Goal: Task Accomplishment & Management: Use online tool/utility

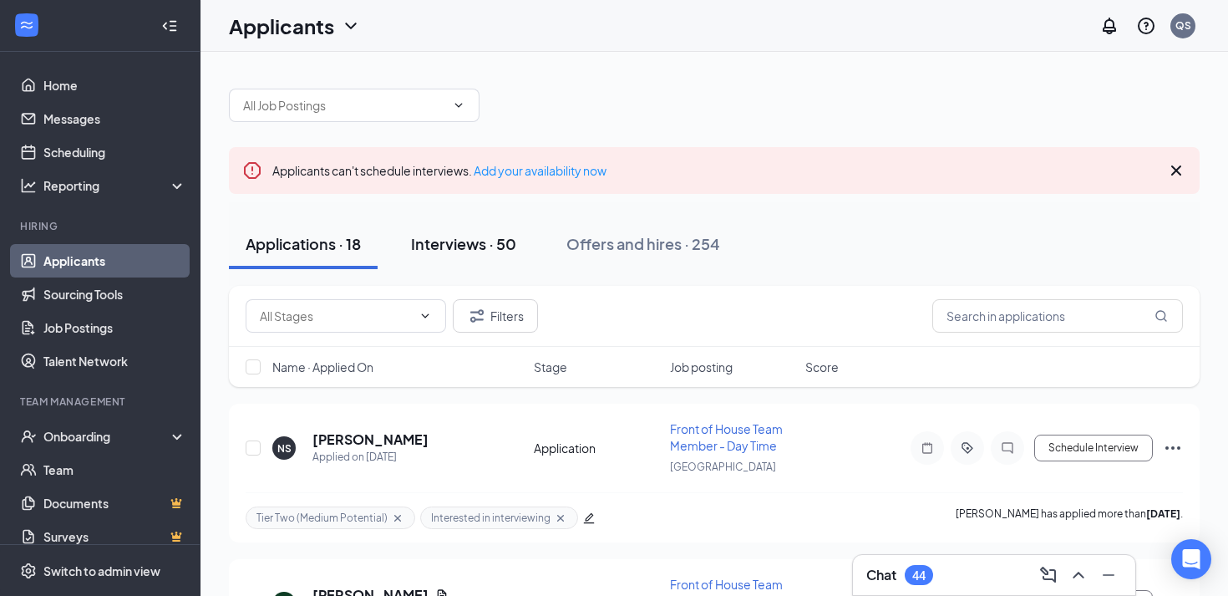
click at [474, 243] on div "Interviews · 50" at bounding box center [463, 243] width 105 height 21
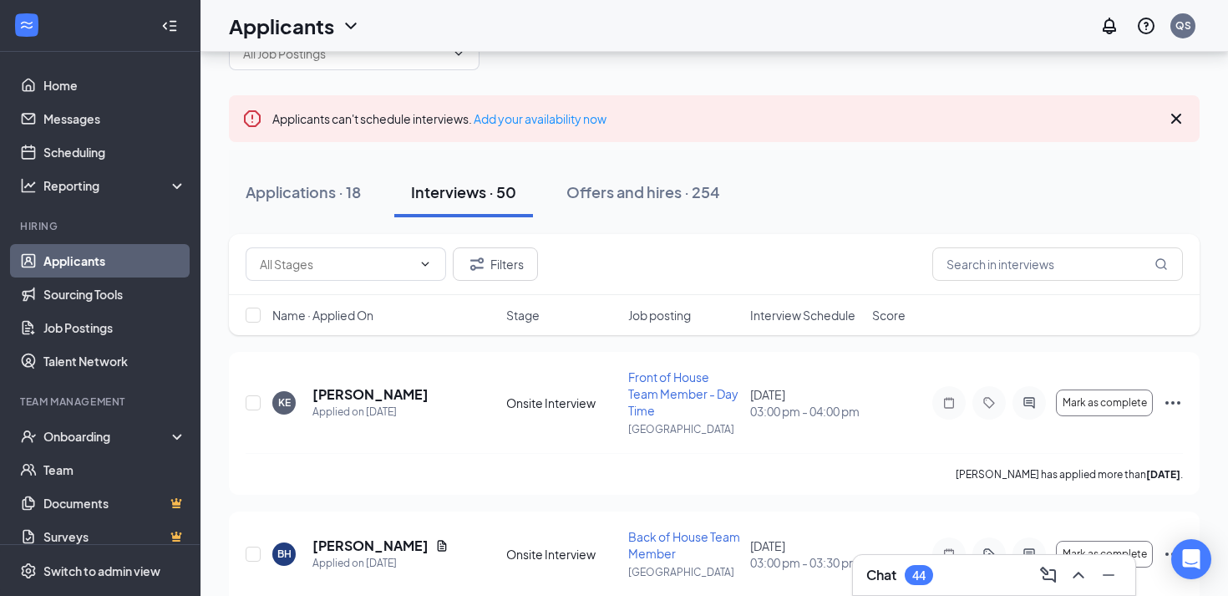
scroll to position [62, 0]
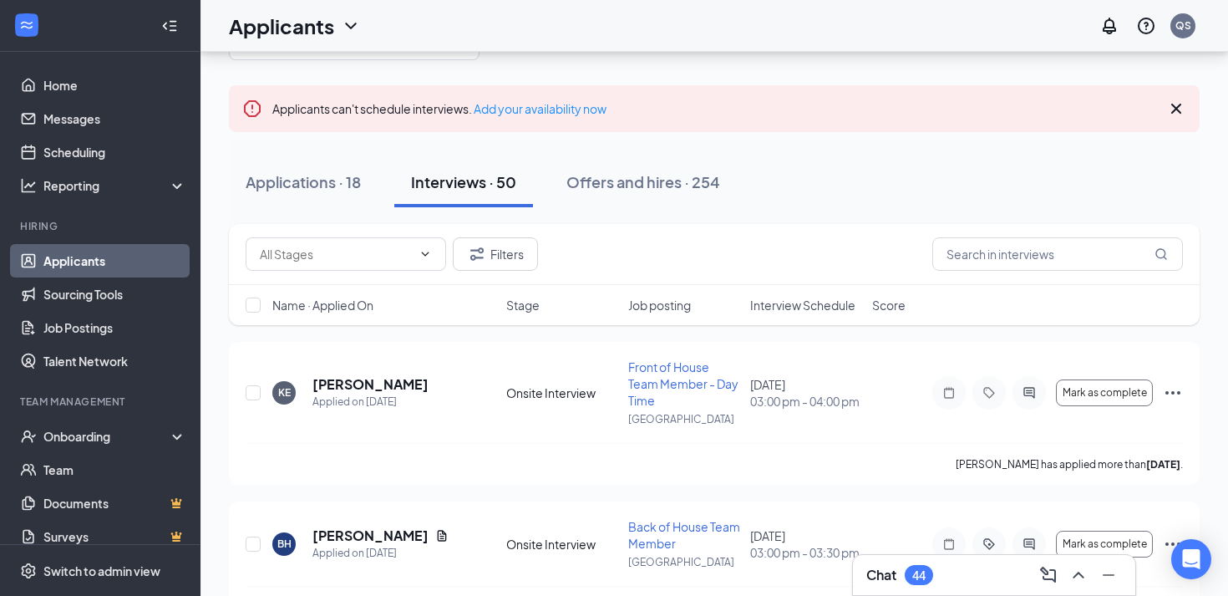
click at [777, 305] on span "Interview Schedule" at bounding box center [802, 305] width 105 height 17
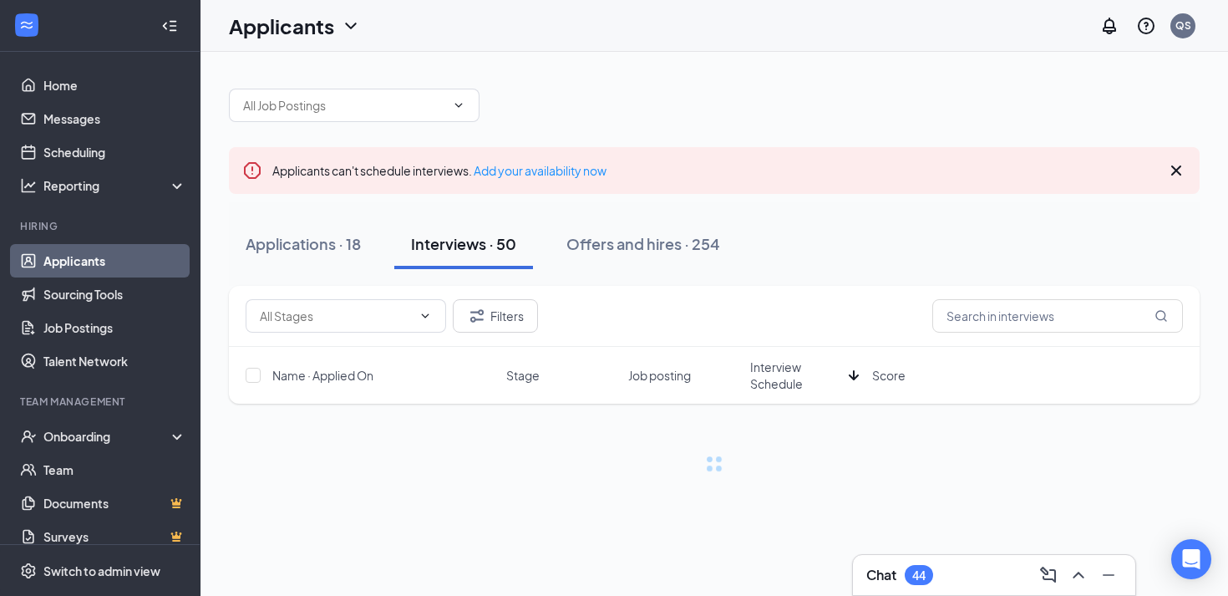
scroll to position [0, 0]
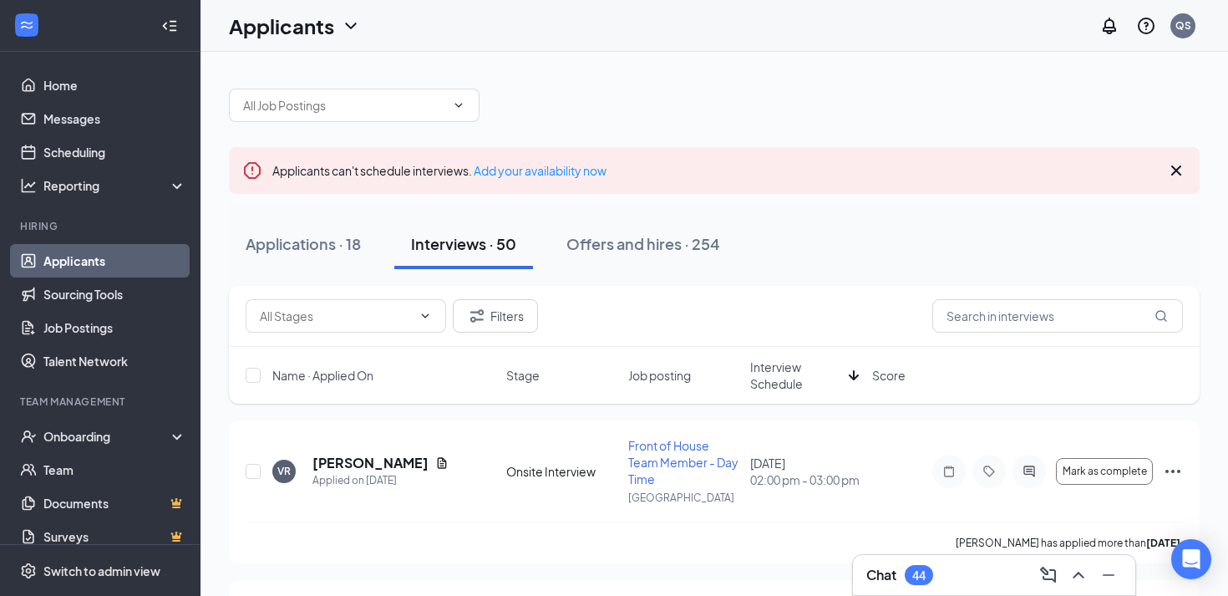
click at [790, 377] on span "Interview Schedule" at bounding box center [796, 374] width 92 height 33
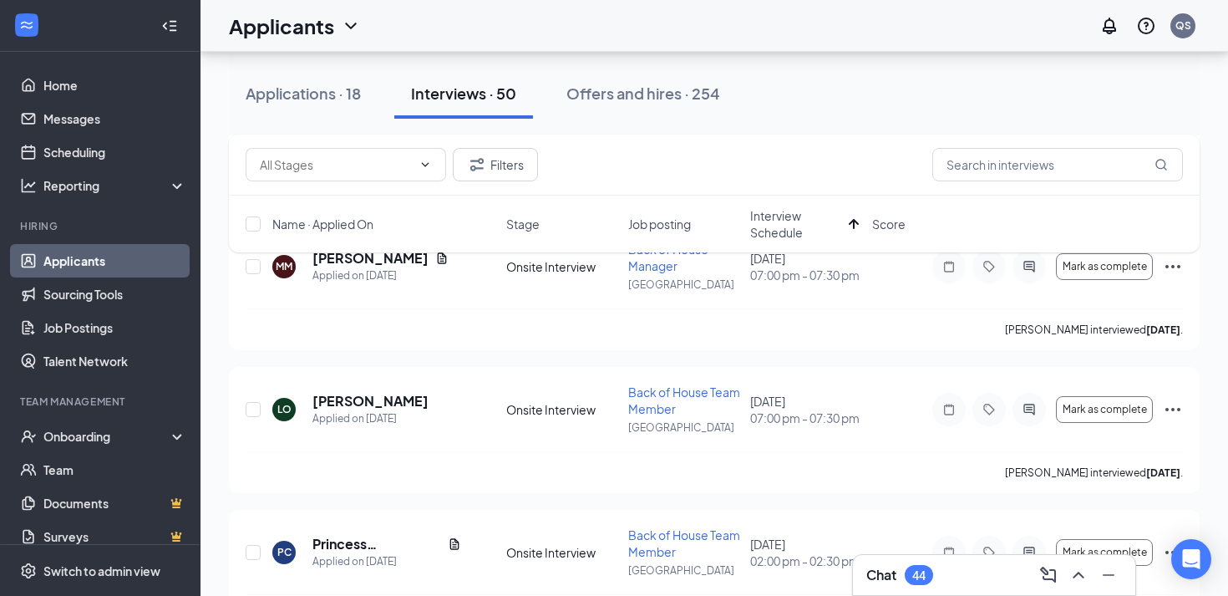
scroll to position [1670, 0]
